Goal: Transaction & Acquisition: Purchase product/service

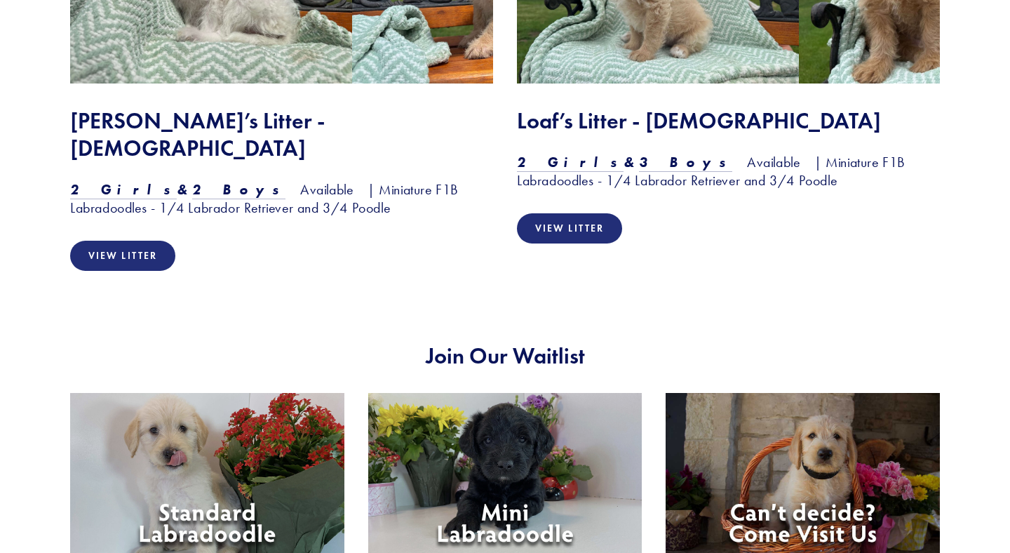
scroll to position [1347, 0]
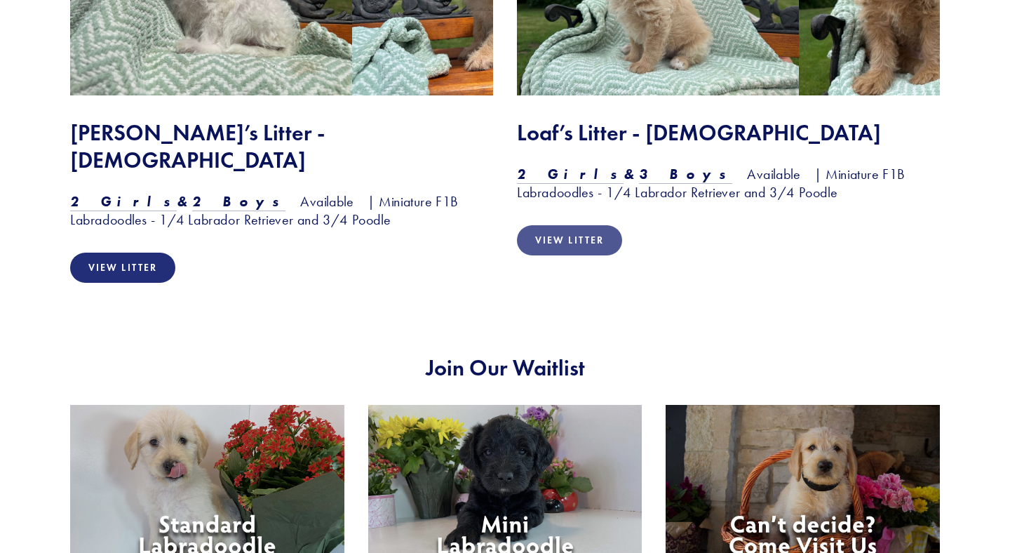
click at [570, 242] on link "View Litter" at bounding box center [569, 240] width 105 height 30
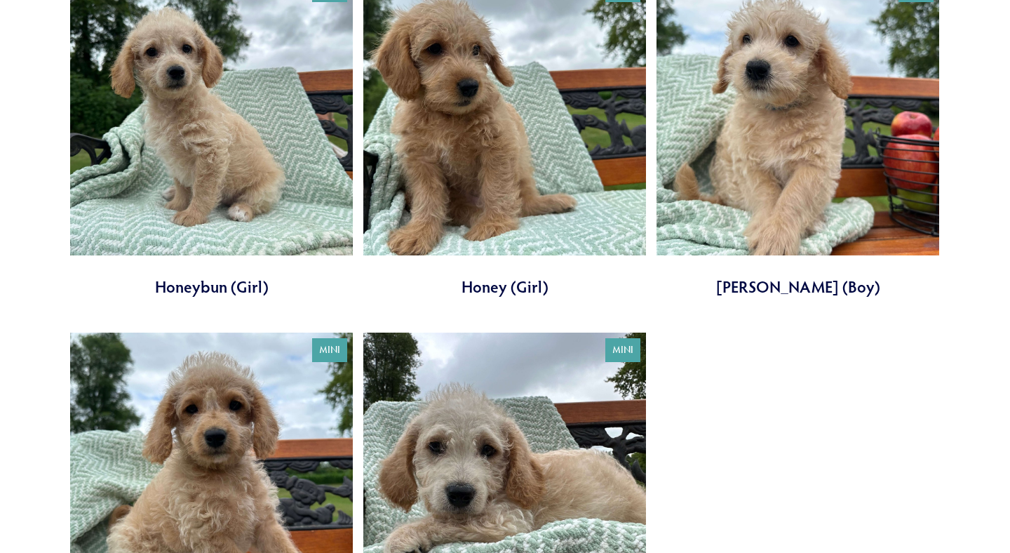
scroll to position [492, 0]
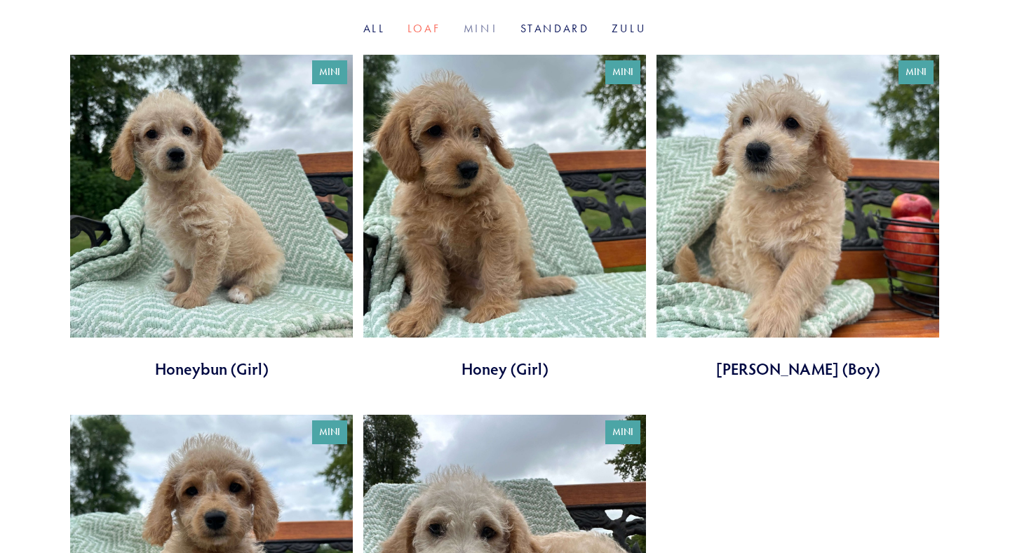
click at [481, 32] on link "Mini" at bounding box center [480, 28] width 34 height 13
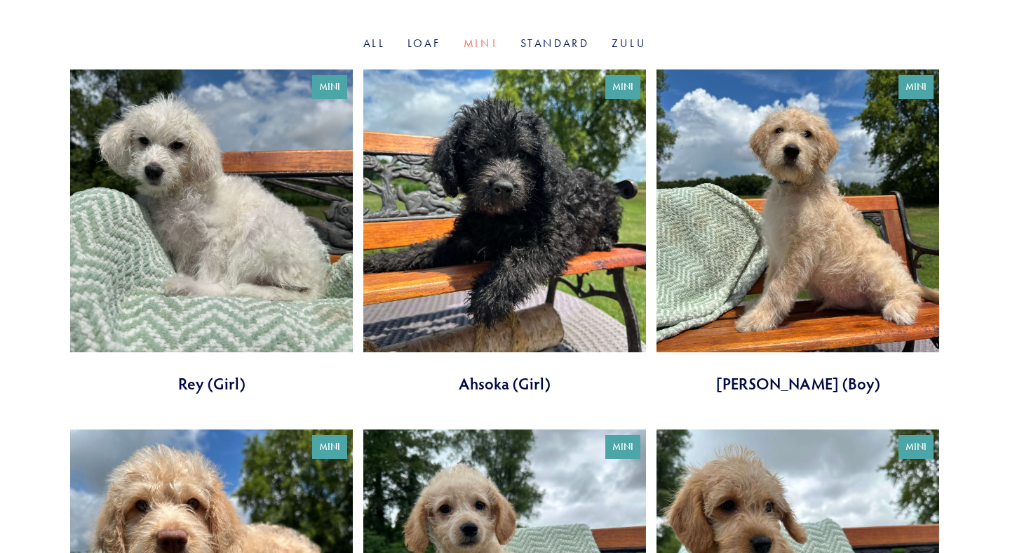
scroll to position [478, 0]
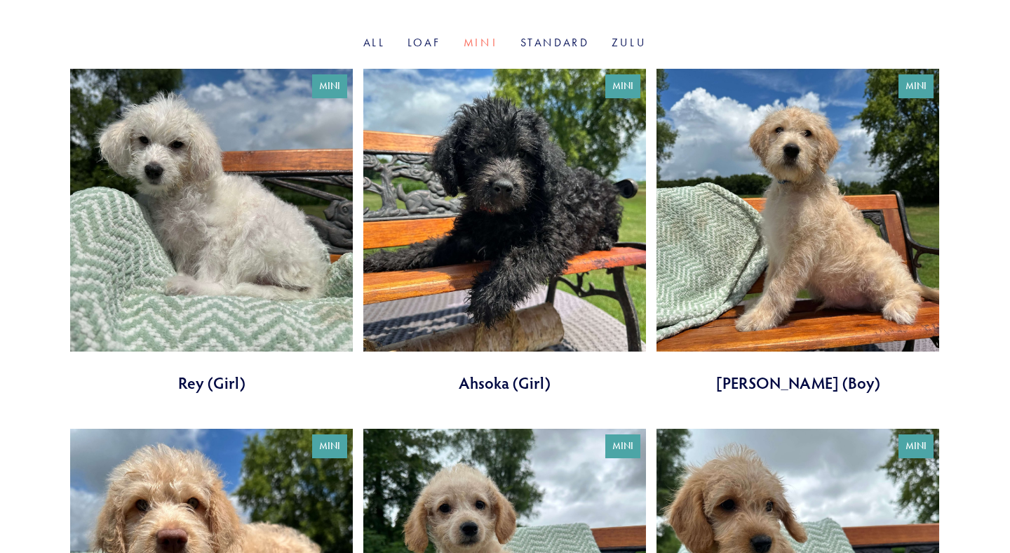
click at [543, 239] on link at bounding box center [504, 231] width 283 height 325
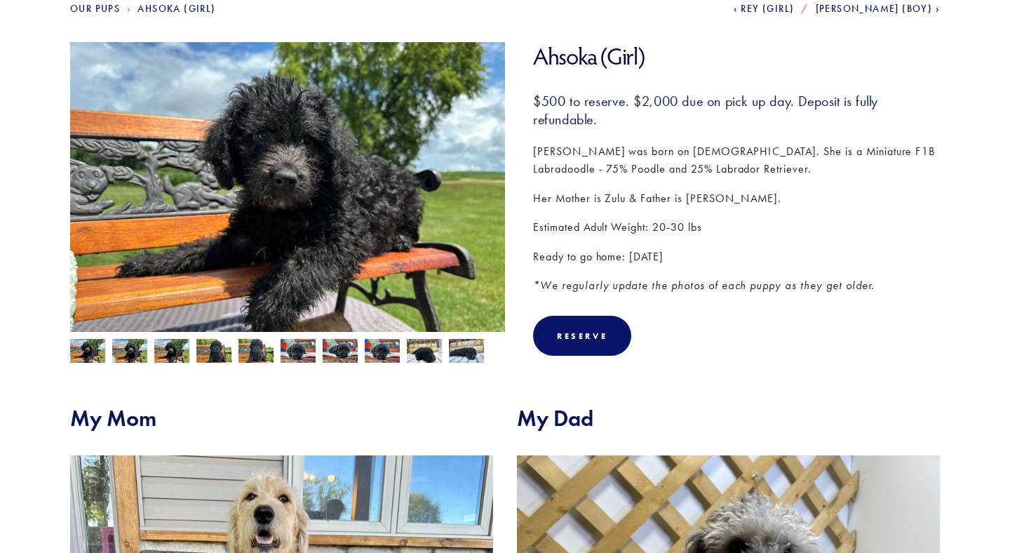
scroll to position [186, 0]
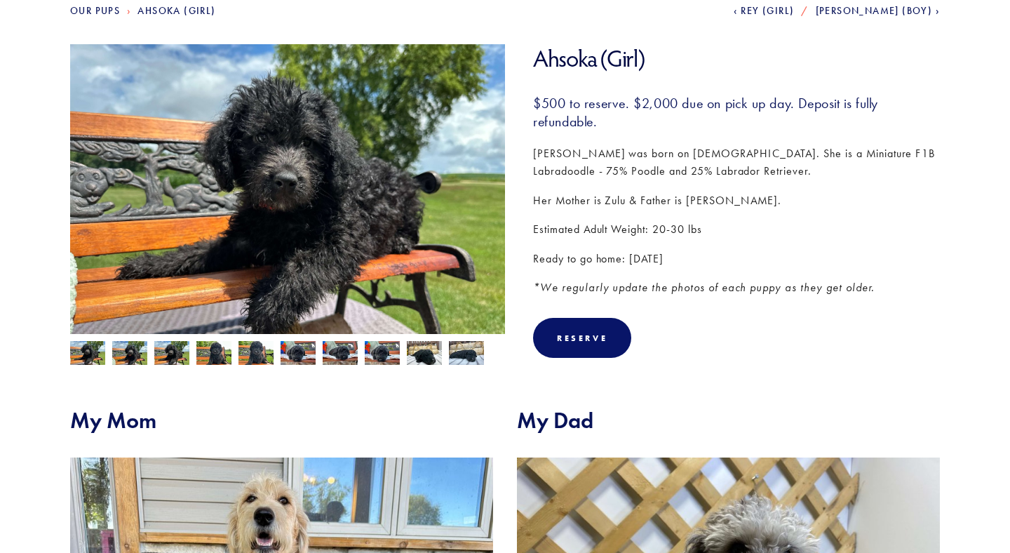
click at [302, 355] on img at bounding box center [297, 352] width 35 height 27
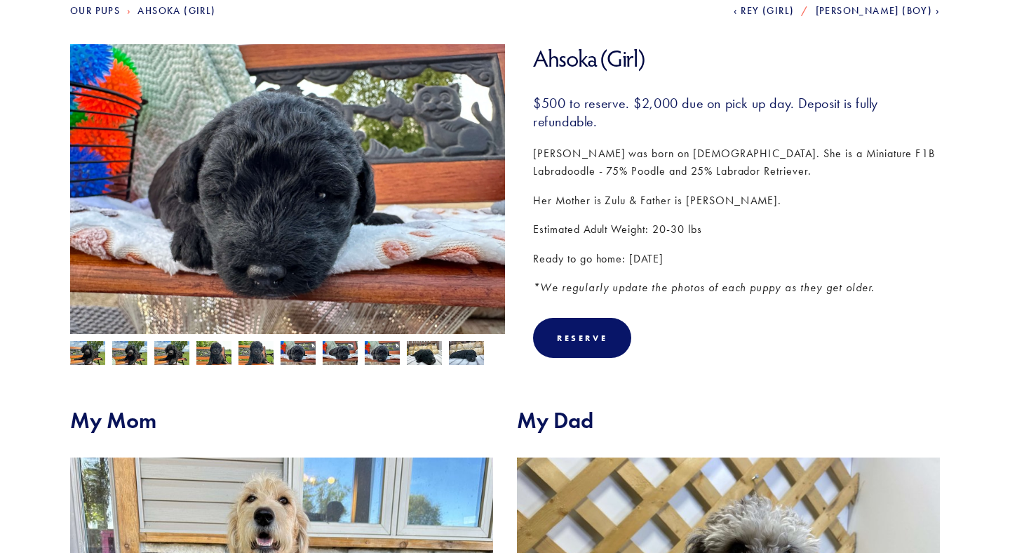
click at [213, 355] on img at bounding box center [213, 354] width 35 height 27
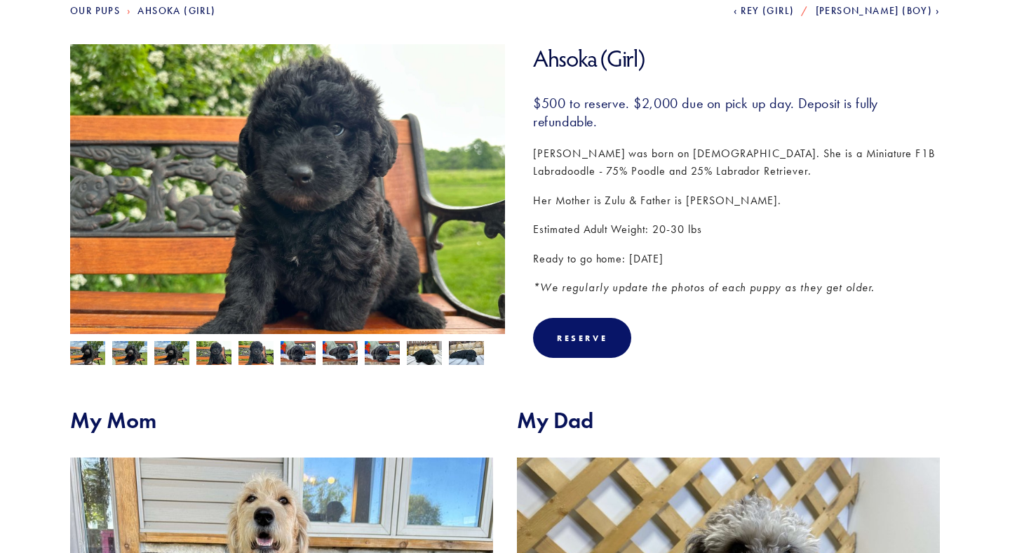
click at [172, 355] on img at bounding box center [171, 354] width 35 height 27
